Goal: Find contact information: Find contact information

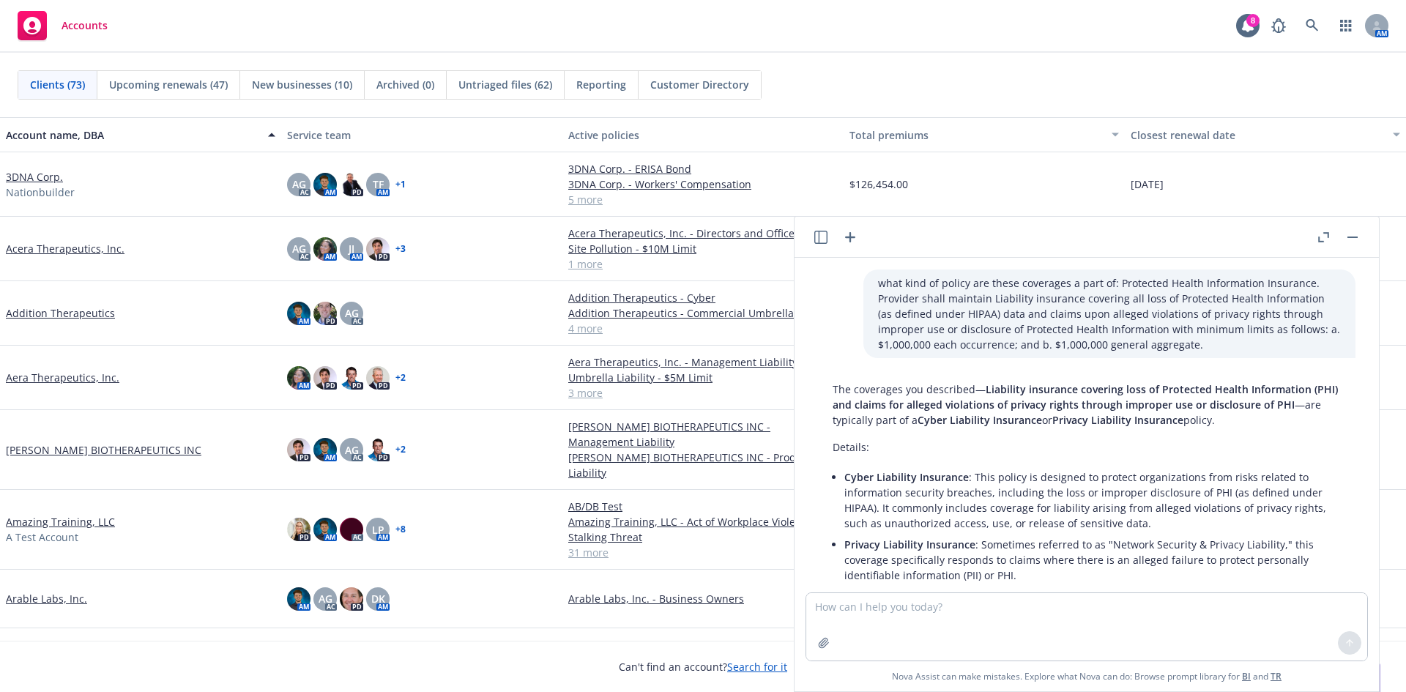
scroll to position [174, 0]
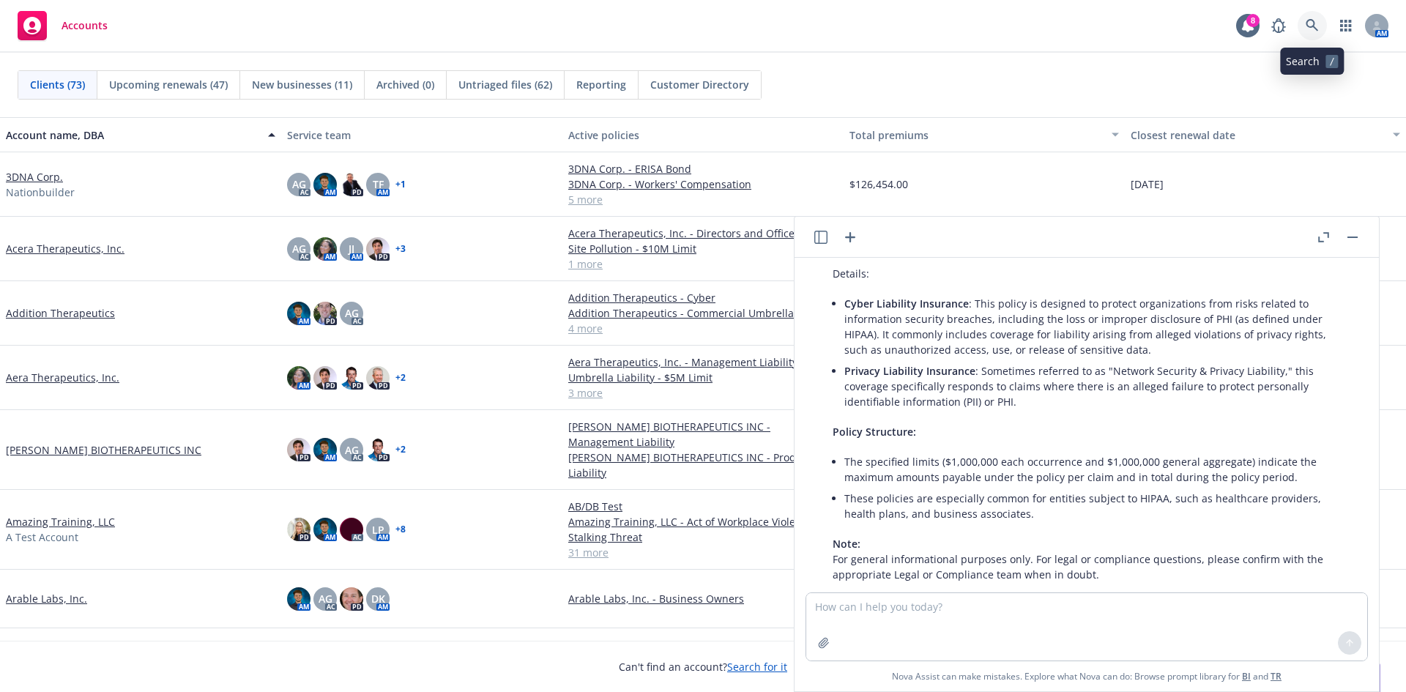
click at [1322, 21] on link at bounding box center [1312, 25] width 29 height 29
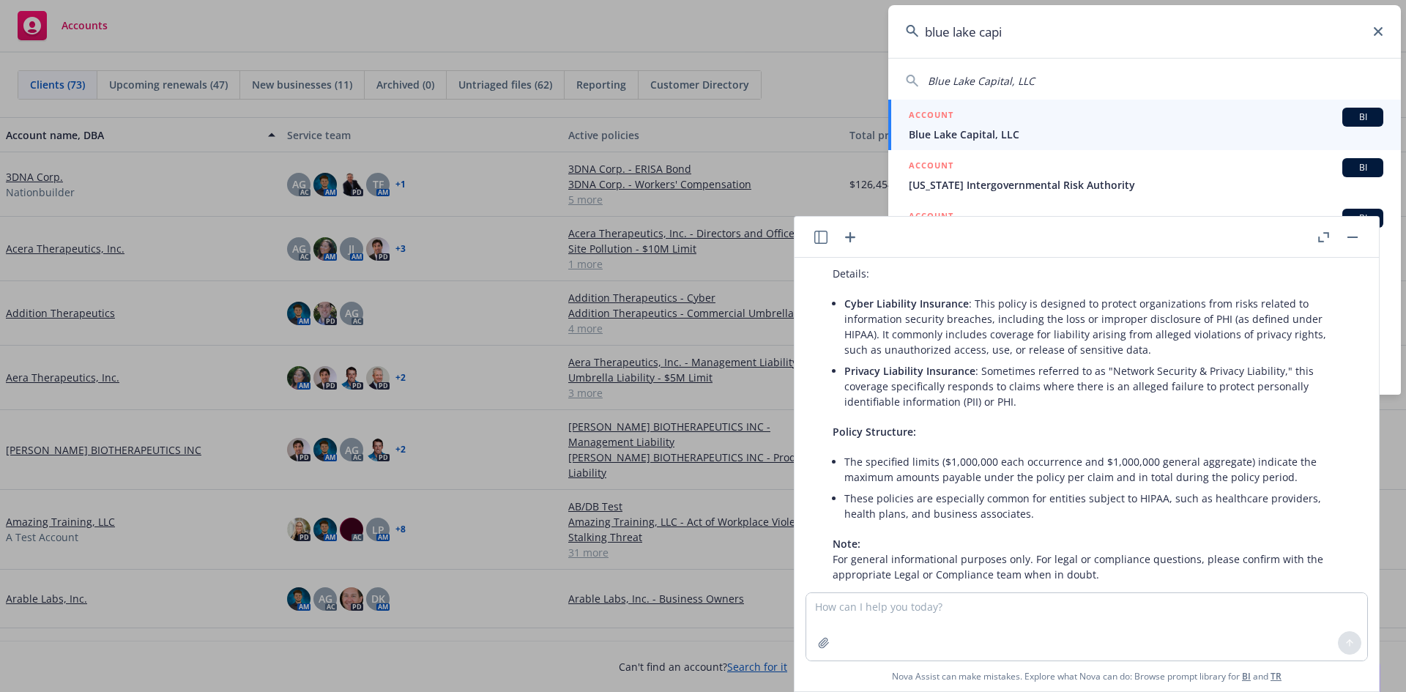
type input "blue lake capi"
click at [1198, 117] on div "ACCOUNT BI" at bounding box center [1146, 117] width 475 height 19
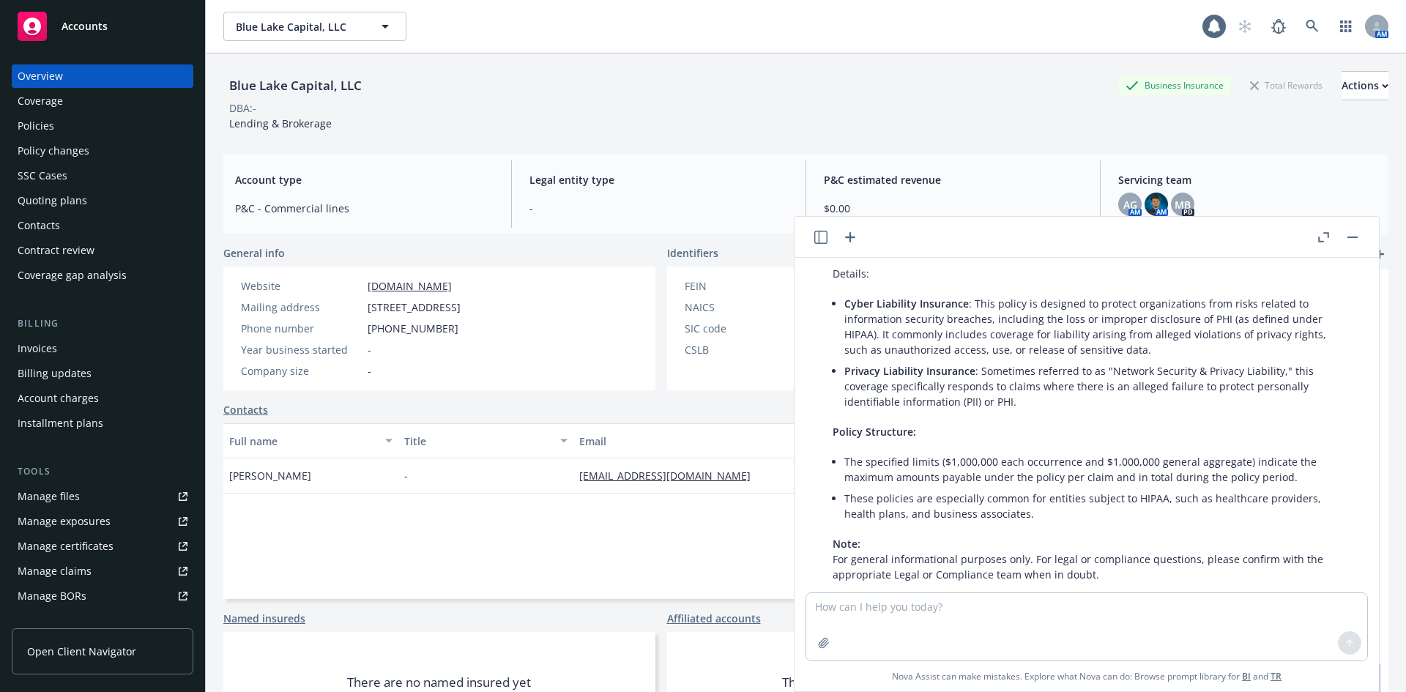
click at [1351, 237] on rect "button" at bounding box center [1353, 237] width 10 height 1
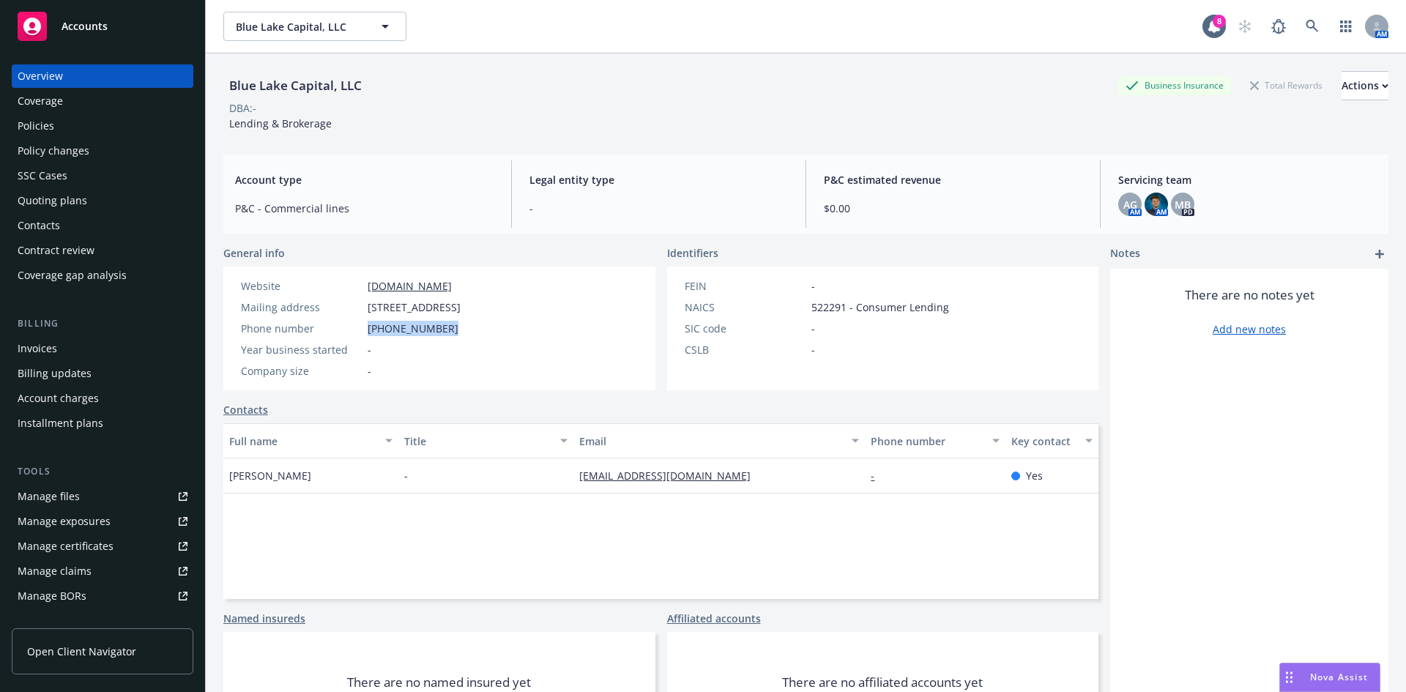
drag, startPoint x: 463, startPoint y: 330, endPoint x: 361, endPoint y: 330, distance: 101.8
click at [361, 330] on div "Phone number (818) 298-3940" at bounding box center [350, 328] width 231 height 15
copy div "(818) 298-3940"
